Goal: Book appointment/travel/reservation

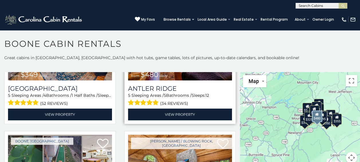
scroll to position [86, 0]
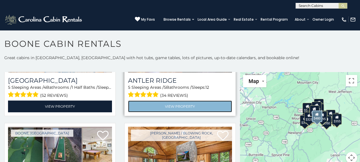
click at [174, 104] on link "View Property" at bounding box center [180, 106] width 104 height 12
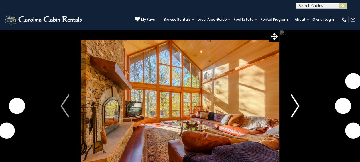
click at [297, 104] on img "Next" at bounding box center [295, 105] width 9 height 23
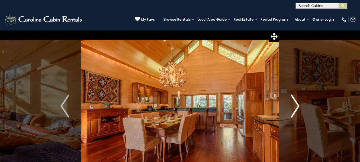
click at [297, 104] on img "Next" at bounding box center [295, 105] width 9 height 23
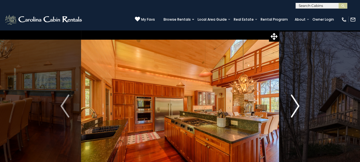
click at [297, 104] on img "Next" at bounding box center [295, 105] width 9 height 23
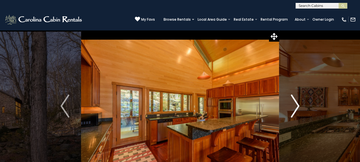
click at [297, 104] on img "Next" at bounding box center [295, 105] width 9 height 23
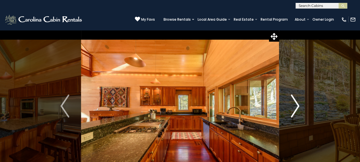
click at [297, 104] on img "Next" at bounding box center [295, 105] width 9 height 23
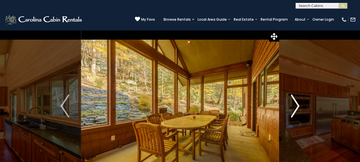
click at [297, 104] on img "Next" at bounding box center [295, 105] width 9 height 23
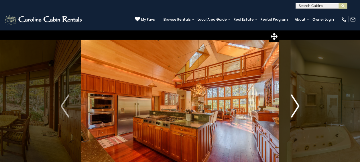
click at [297, 104] on img "Next" at bounding box center [295, 105] width 9 height 23
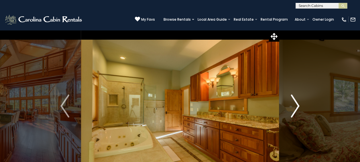
click at [297, 104] on img "Next" at bounding box center [295, 105] width 9 height 23
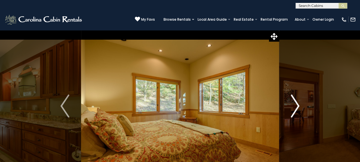
click at [297, 104] on img "Next" at bounding box center [295, 105] width 9 height 23
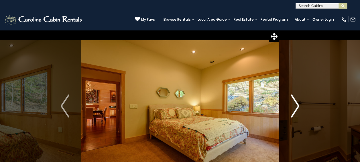
click at [297, 104] on img "Next" at bounding box center [295, 105] width 9 height 23
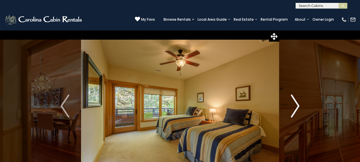
click at [297, 104] on img "Next" at bounding box center [295, 105] width 9 height 23
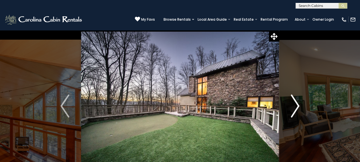
click at [297, 104] on img "Next" at bounding box center [295, 105] width 9 height 23
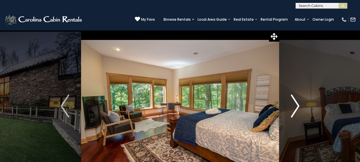
click at [297, 104] on img "Next" at bounding box center [295, 105] width 9 height 23
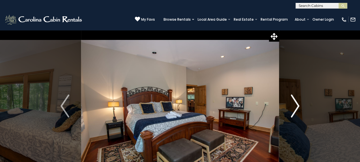
click at [297, 104] on img "Next" at bounding box center [295, 105] width 9 height 23
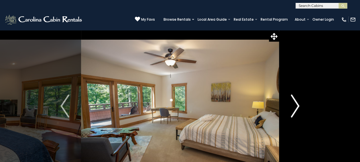
click at [297, 104] on img "Next" at bounding box center [295, 105] width 9 height 23
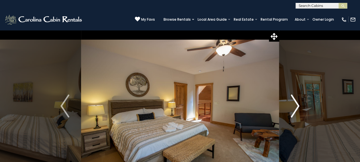
click at [297, 104] on img "Next" at bounding box center [295, 105] width 9 height 23
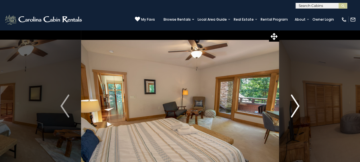
click at [297, 104] on img "Next" at bounding box center [295, 105] width 9 height 23
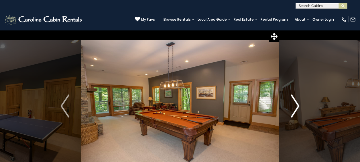
click at [297, 104] on img "Next" at bounding box center [295, 105] width 9 height 23
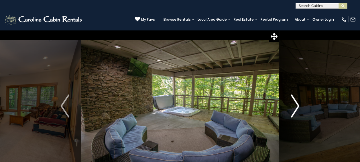
click at [296, 104] on img "Next" at bounding box center [295, 105] width 9 height 23
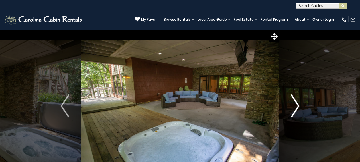
click at [296, 104] on img "Next" at bounding box center [295, 105] width 9 height 23
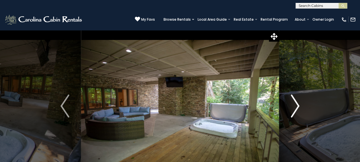
click at [296, 104] on img "Next" at bounding box center [295, 105] width 9 height 23
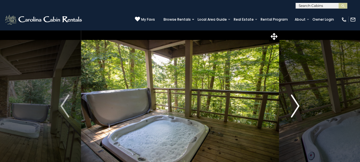
click at [296, 104] on img "Next" at bounding box center [295, 105] width 9 height 23
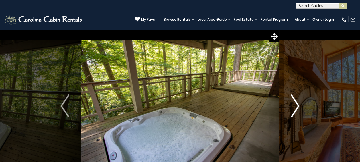
click at [296, 104] on img "Next" at bounding box center [295, 105] width 9 height 23
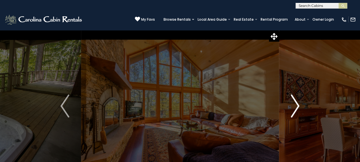
click at [296, 104] on img "Next" at bounding box center [295, 105] width 9 height 23
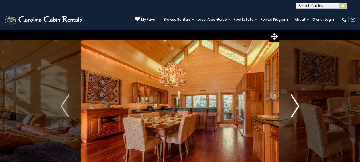
click at [296, 104] on img "Next" at bounding box center [295, 105] width 9 height 23
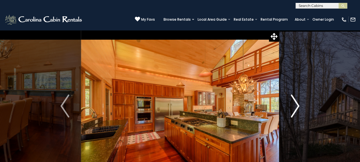
click at [296, 104] on img "Next" at bounding box center [295, 105] width 9 height 23
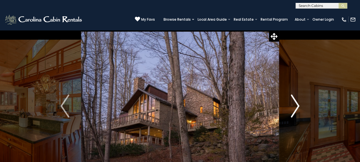
click at [296, 104] on img "Next" at bounding box center [295, 105] width 9 height 23
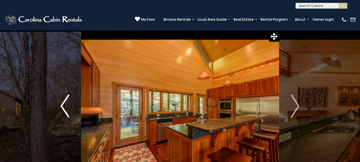
click at [66, 102] on img "Previous" at bounding box center [64, 105] width 9 height 23
